Goal: Check status: Check status

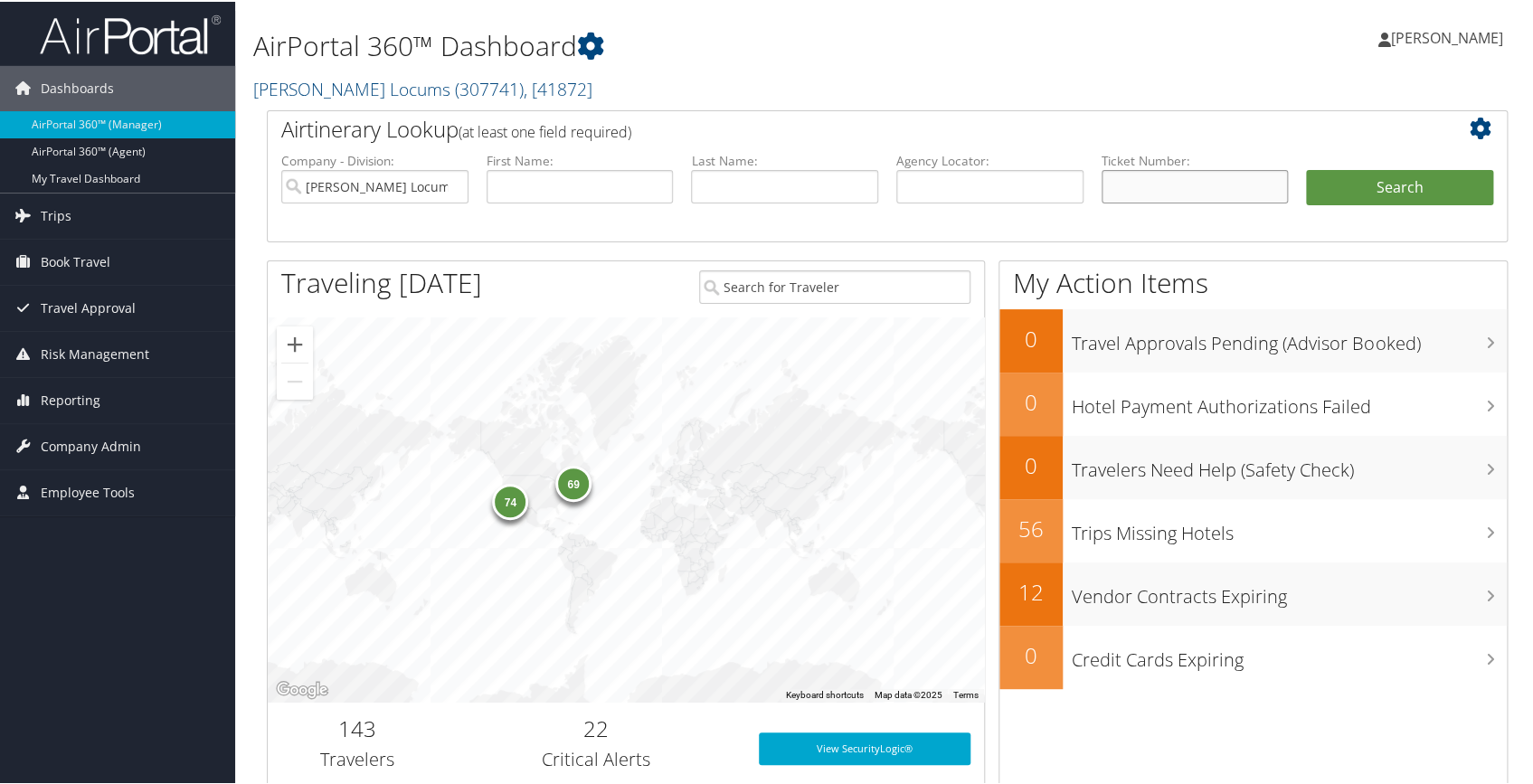
click at [1121, 181] on input "text" at bounding box center [1195, 185] width 187 height 34
type input "0017324707580"
click at [1345, 190] on button "Search" at bounding box center [1399, 186] width 187 height 36
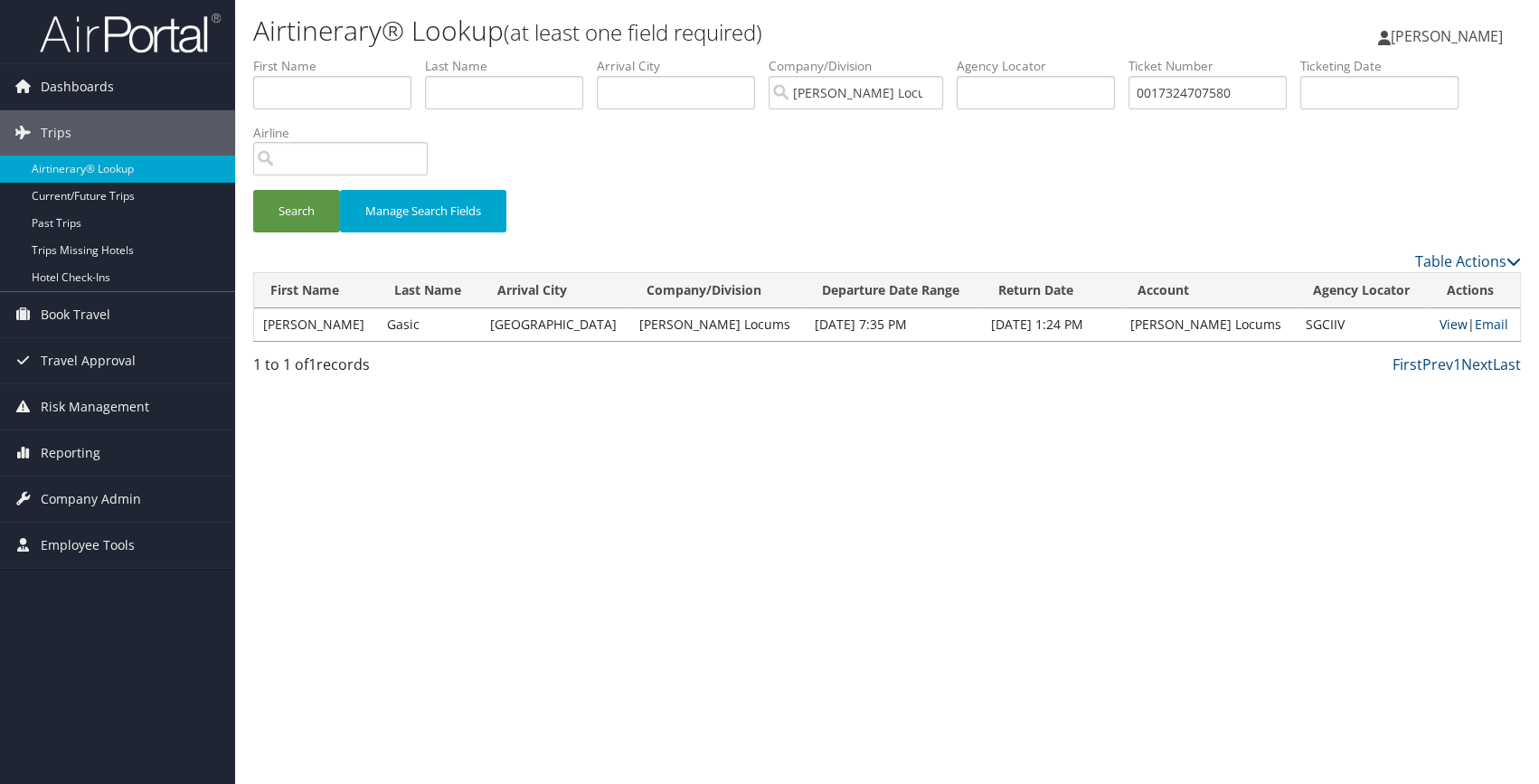
click at [1440, 329] on link "View" at bounding box center [1454, 324] width 28 height 17
drag, startPoint x: 1259, startPoint y: 92, endPoint x: 1073, endPoint y: 76, distance: 186.7
click at [1073, 57] on ul "First Name Last Name Departure City Arrival City Company/Division Hayes Locums …" at bounding box center [887, 57] width 1268 height 0
